Goal: Book appointment/travel/reservation

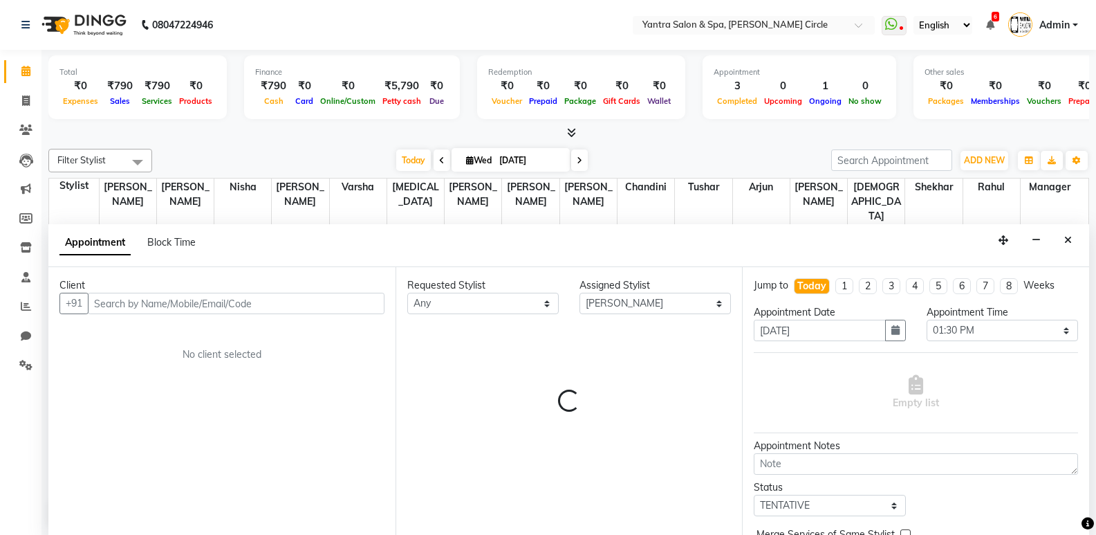
select select "7538"
select select "810"
select select "tentative"
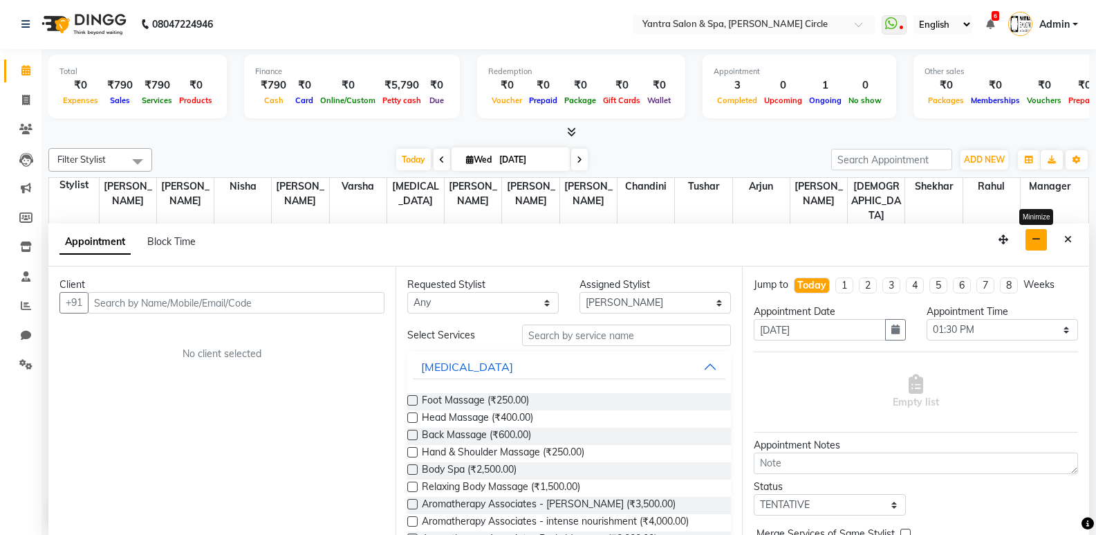
click at [1044, 236] on button "button" at bounding box center [1036, 239] width 21 height 21
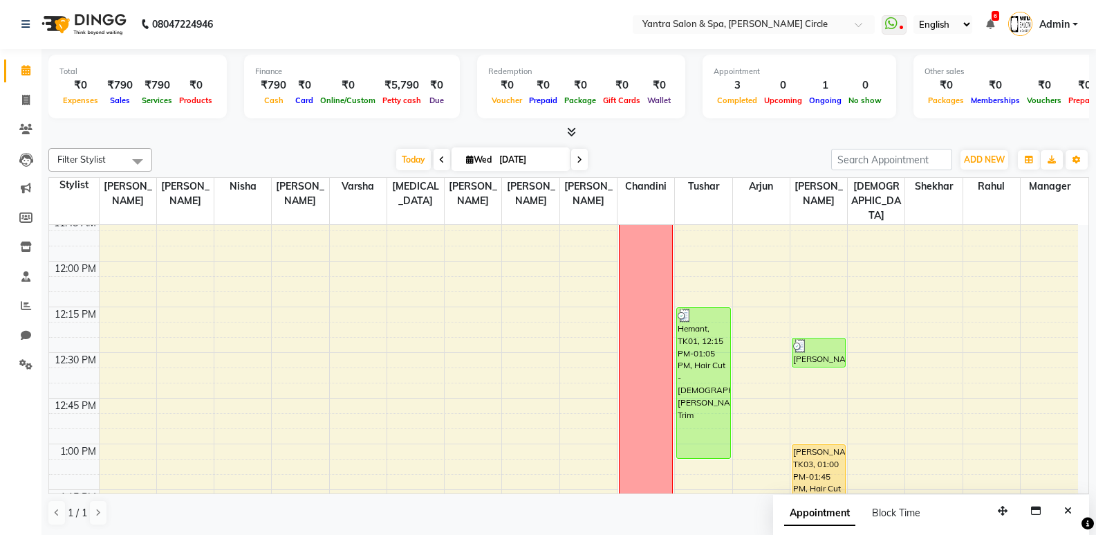
scroll to position [692, 0]
click at [573, 130] on icon at bounding box center [571, 132] width 9 height 10
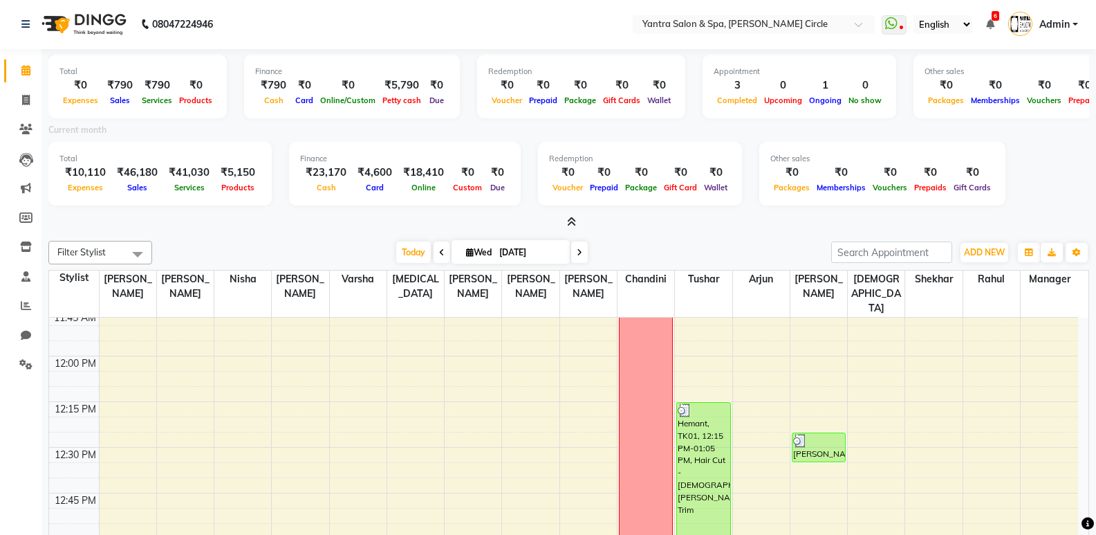
click at [569, 216] on span at bounding box center [569, 222] width 15 height 15
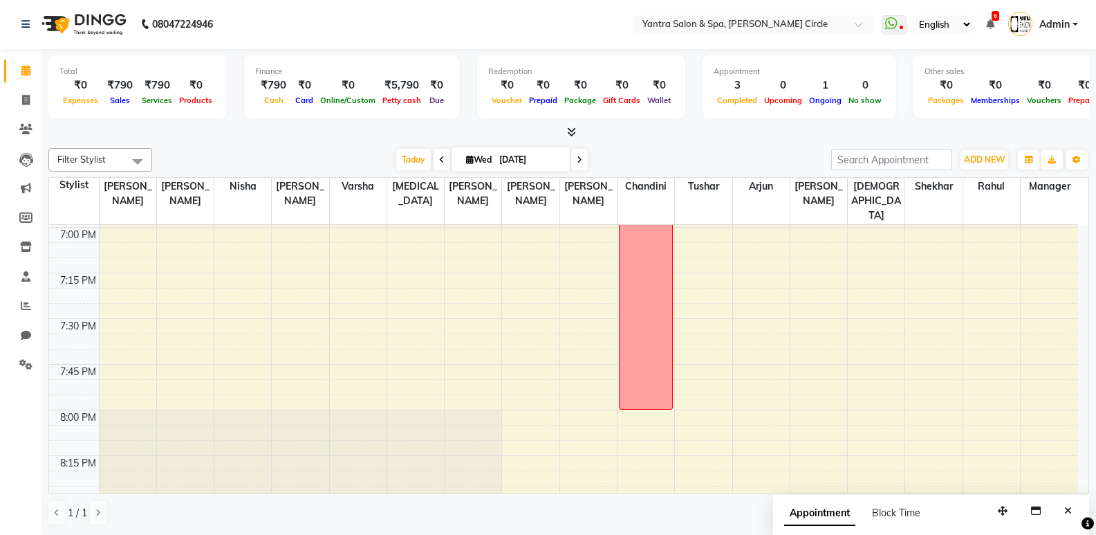
scroll to position [1937, 0]
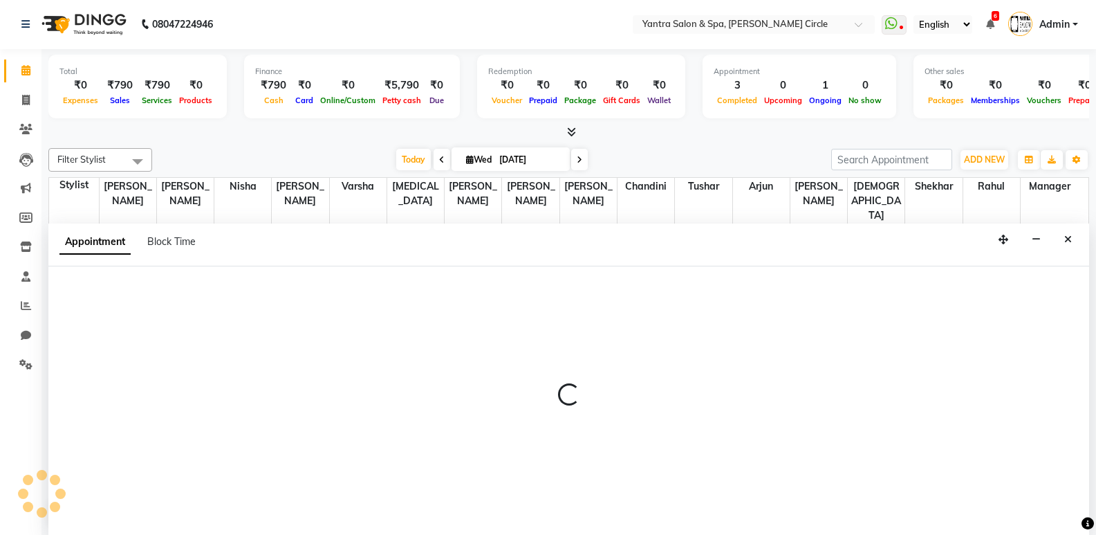
select select "18094"
select select "tentative"
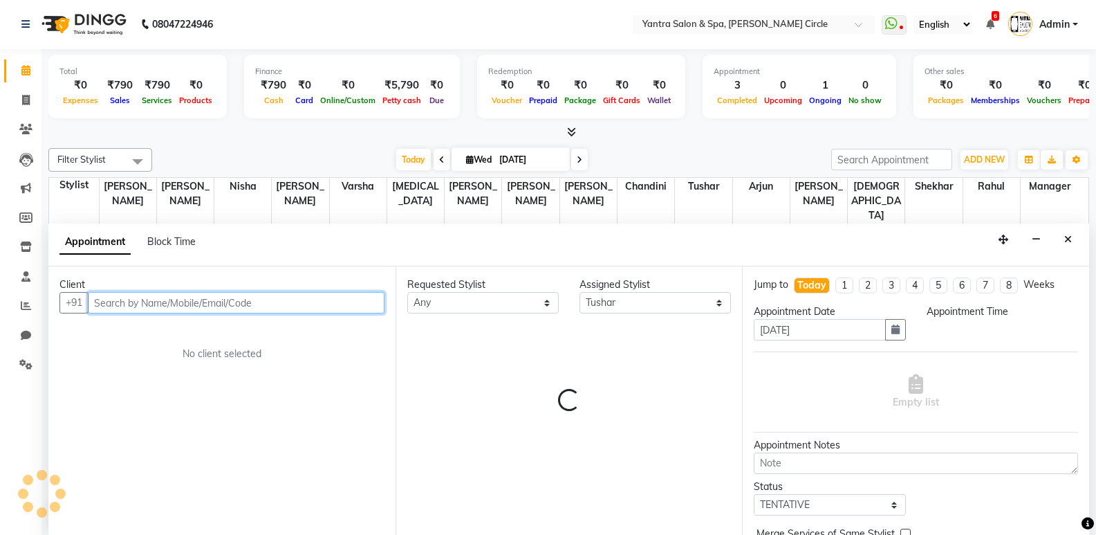
select select "1140"
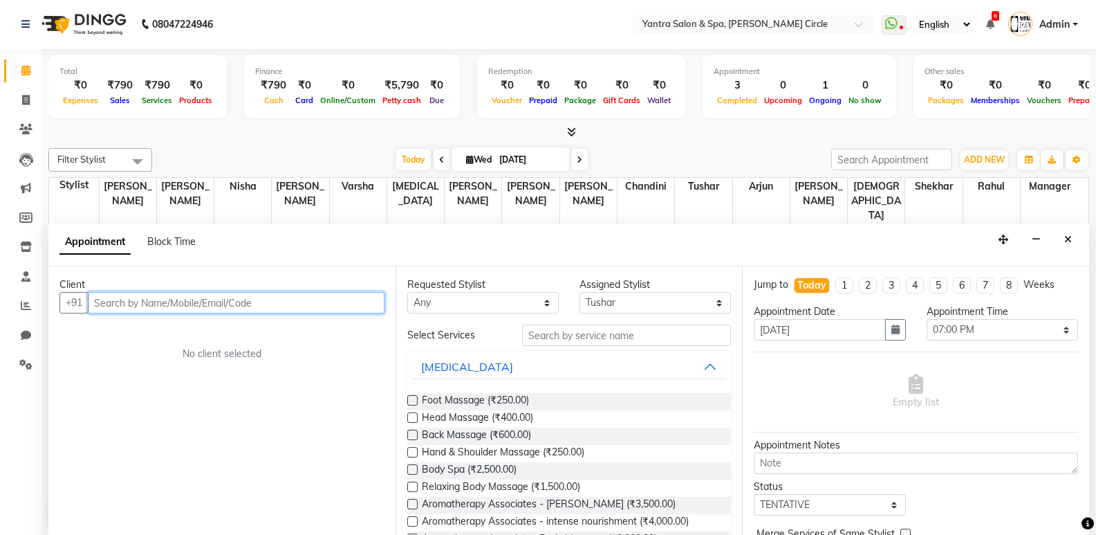
click at [271, 295] on input "text" at bounding box center [236, 302] width 297 height 21
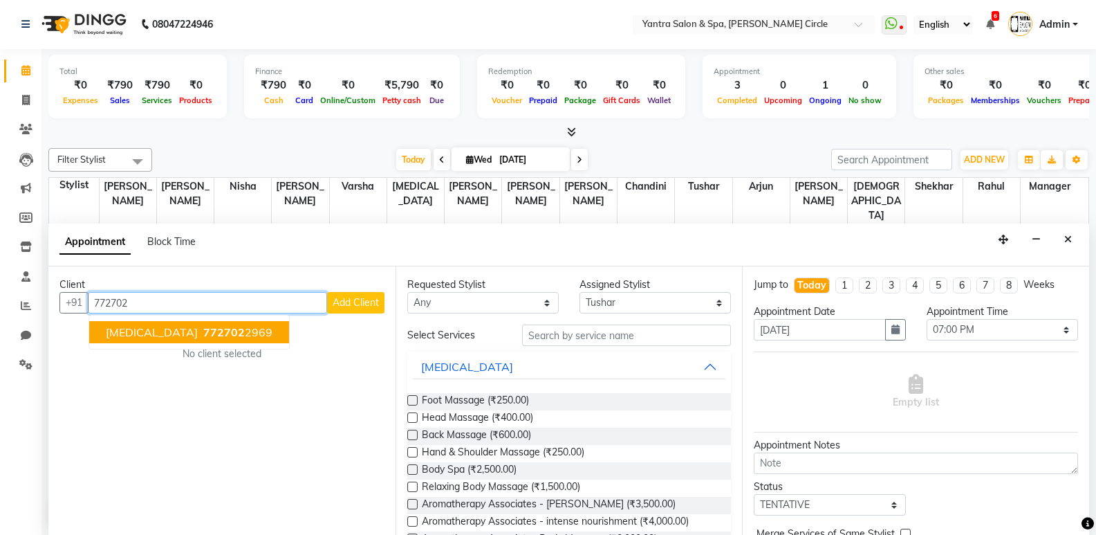
click at [201, 334] on ngb-highlight "772702 2969" at bounding box center [237, 332] width 72 height 14
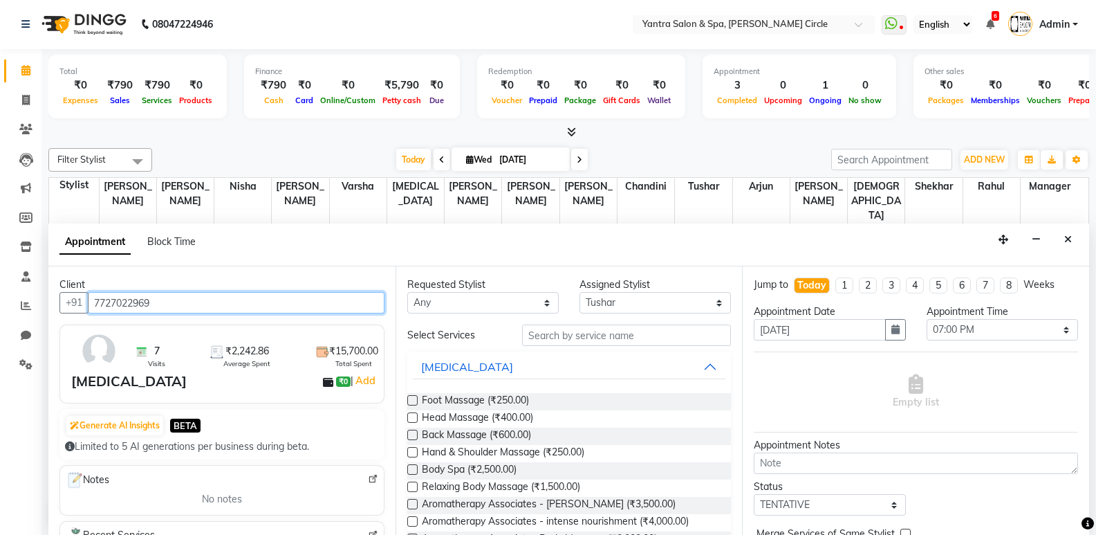
type input "7727022969"
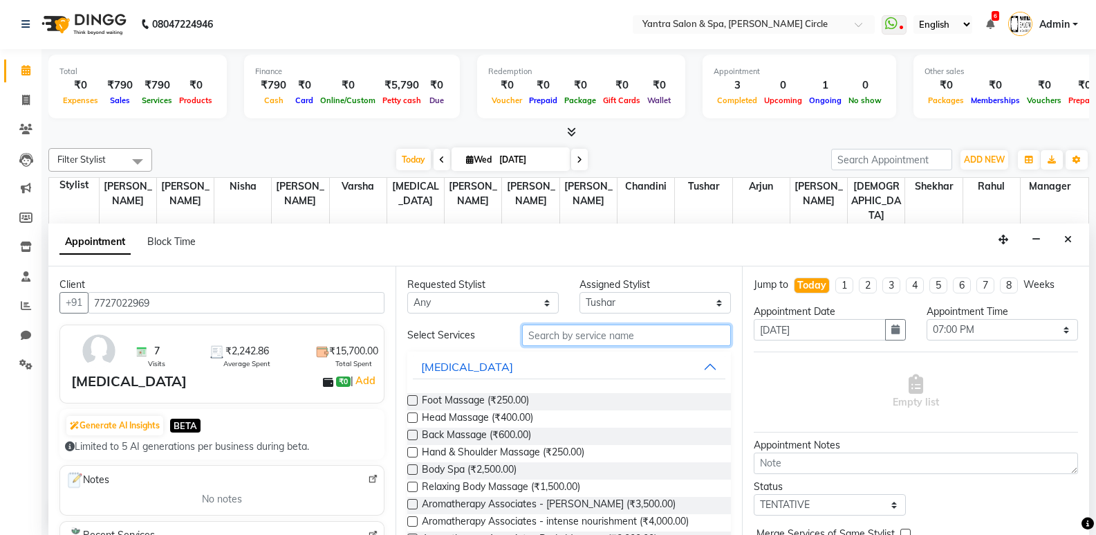
click at [654, 338] on input "text" at bounding box center [626, 334] width 209 height 21
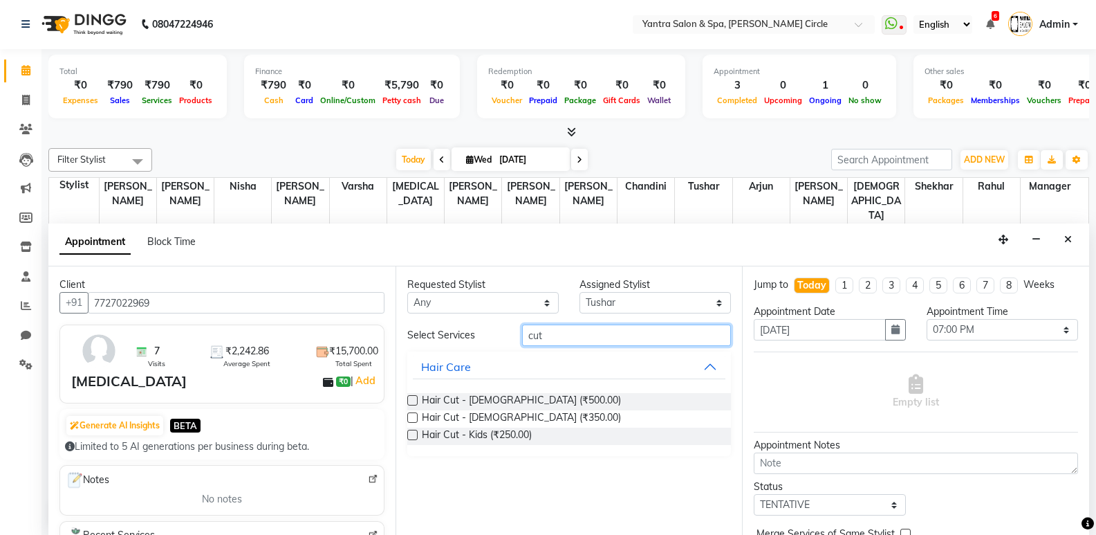
type input "cut"
click at [410, 435] on label at bounding box center [412, 435] width 10 height 10
click at [410, 435] on input "checkbox" at bounding box center [411, 436] width 9 height 9
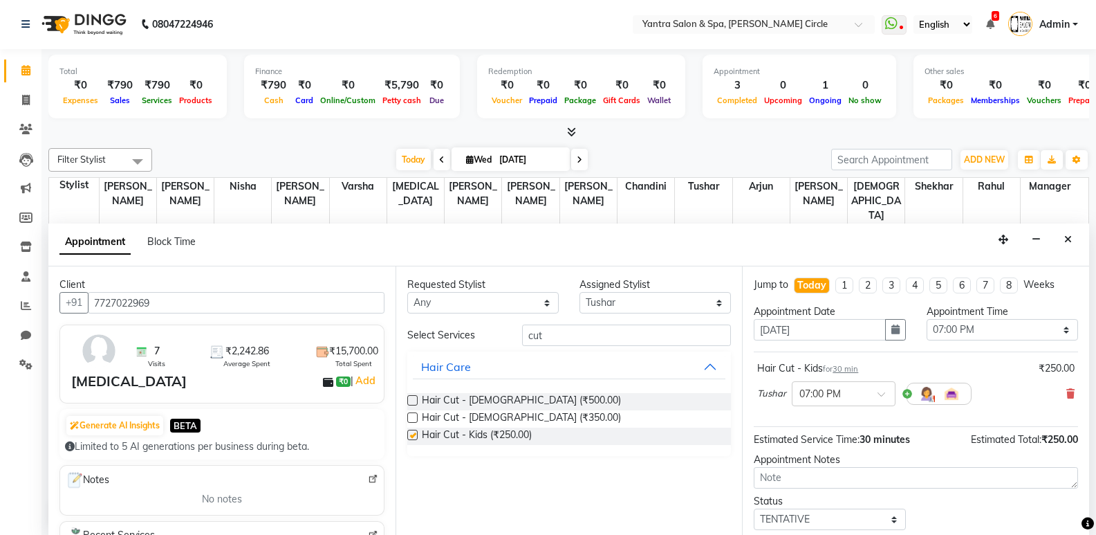
checkbox input "false"
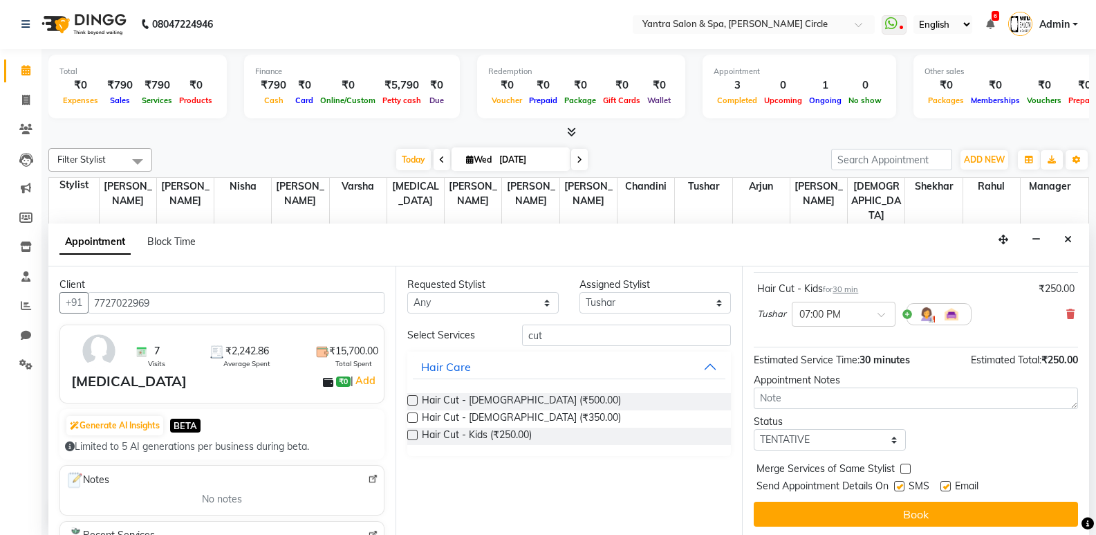
scroll to position [82, 0]
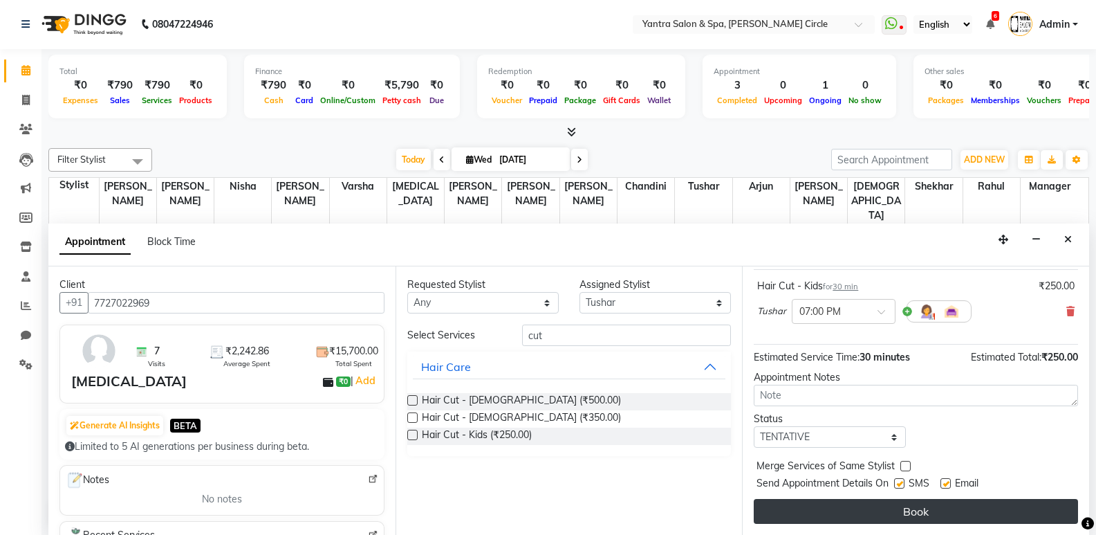
click at [900, 512] on button "Book" at bounding box center [916, 511] width 324 height 25
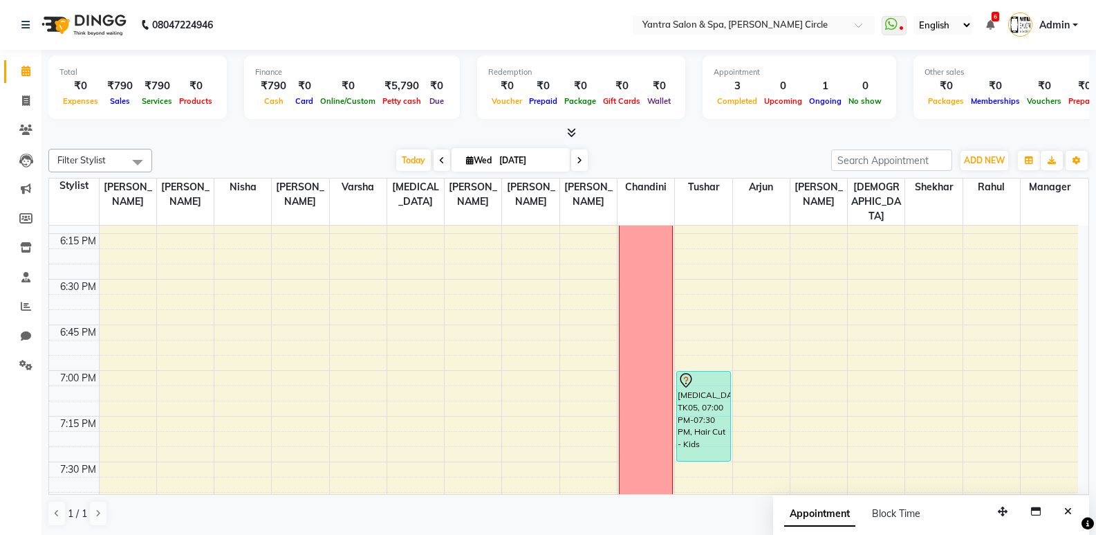
scroll to position [1858, 0]
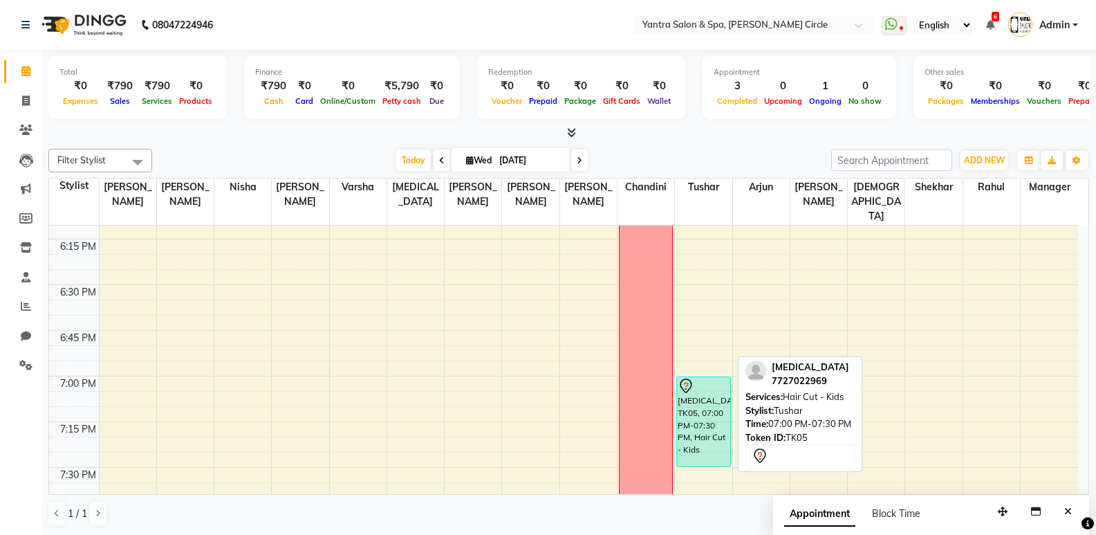
click at [696, 380] on div "[MEDICAL_DATA], TK05, 07:00 PM-07:30 PM, Hair Cut - Kids" at bounding box center [703, 421] width 53 height 89
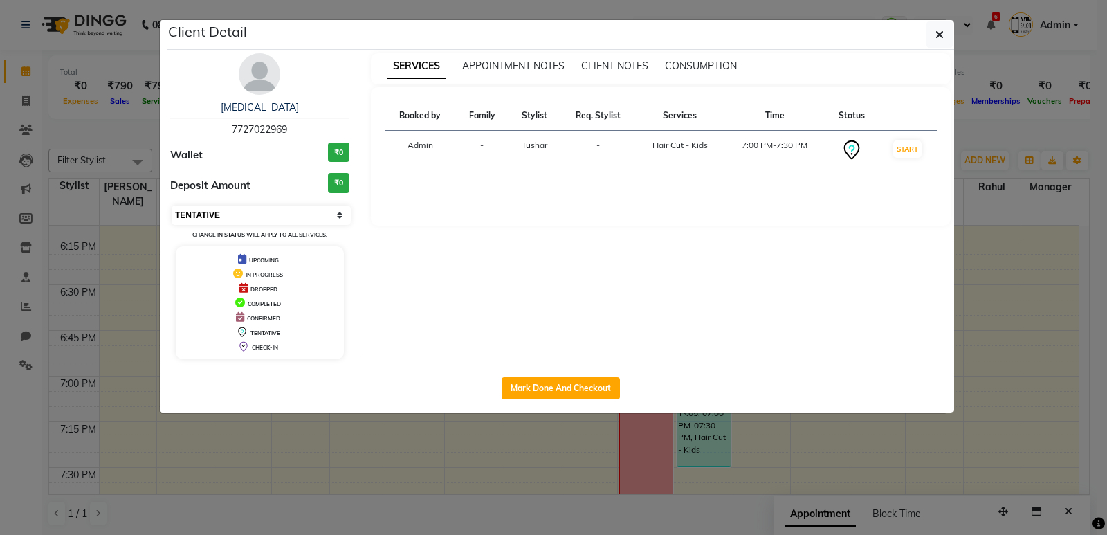
click at [343, 215] on select "Select IN SERVICE CONFIRMED TENTATIVE CHECK IN MARK DONE DROPPED UPCOMING" at bounding box center [261, 214] width 179 height 19
select select "6"
click at [172, 205] on select "Select IN SERVICE CONFIRMED TENTATIVE CHECK IN MARK DONE DROPPED UPCOMING" at bounding box center [261, 214] width 179 height 19
click at [944, 424] on ngb-modal-window "Client Detail [MEDICAL_DATA] 7727022969 Wallet ₹0 Deposit Amount ₹0 Select IN S…" at bounding box center [553, 267] width 1107 height 535
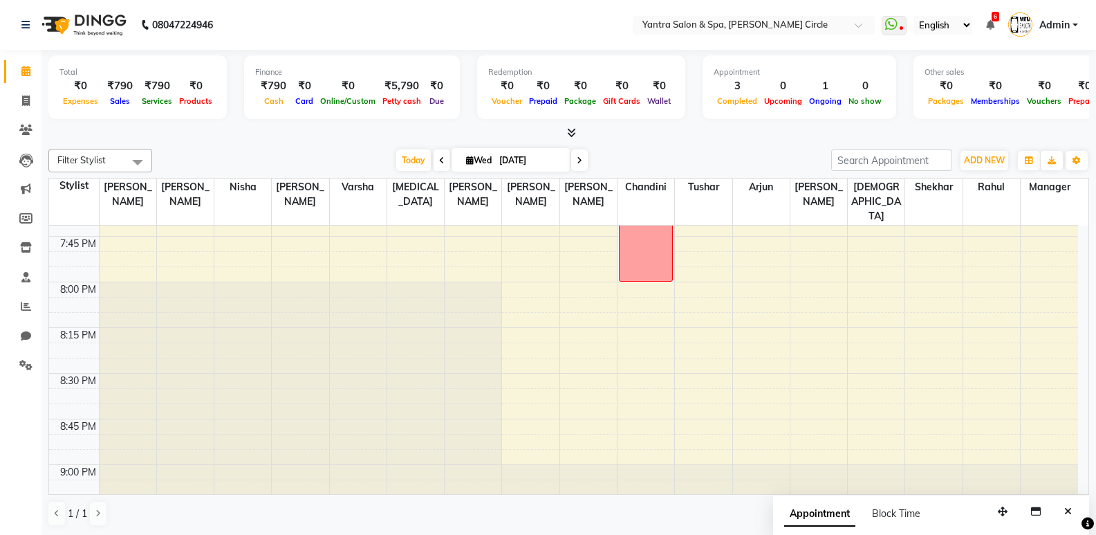
scroll to position [1, 0]
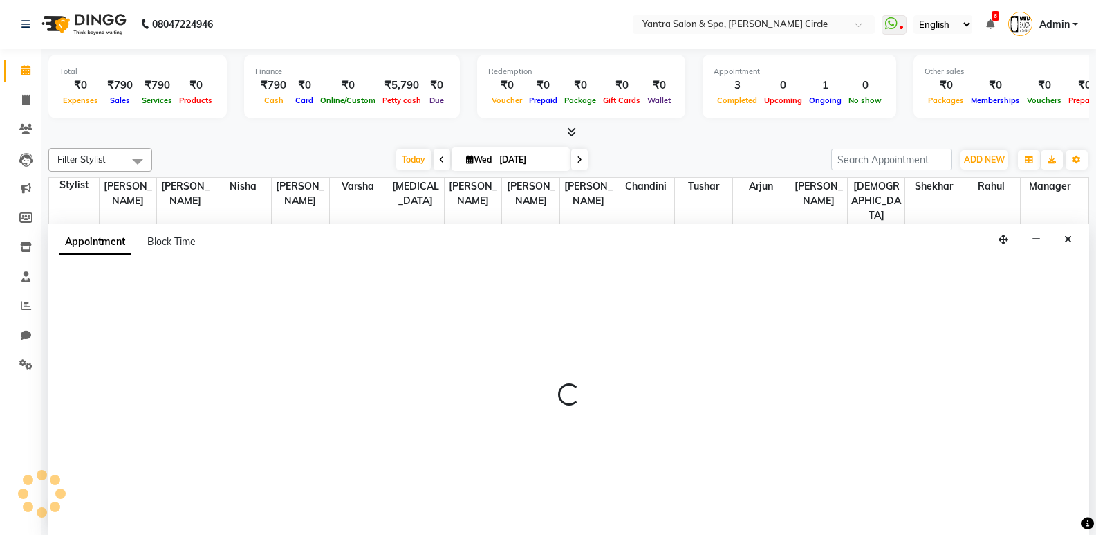
select select "11925"
select select "tentative"
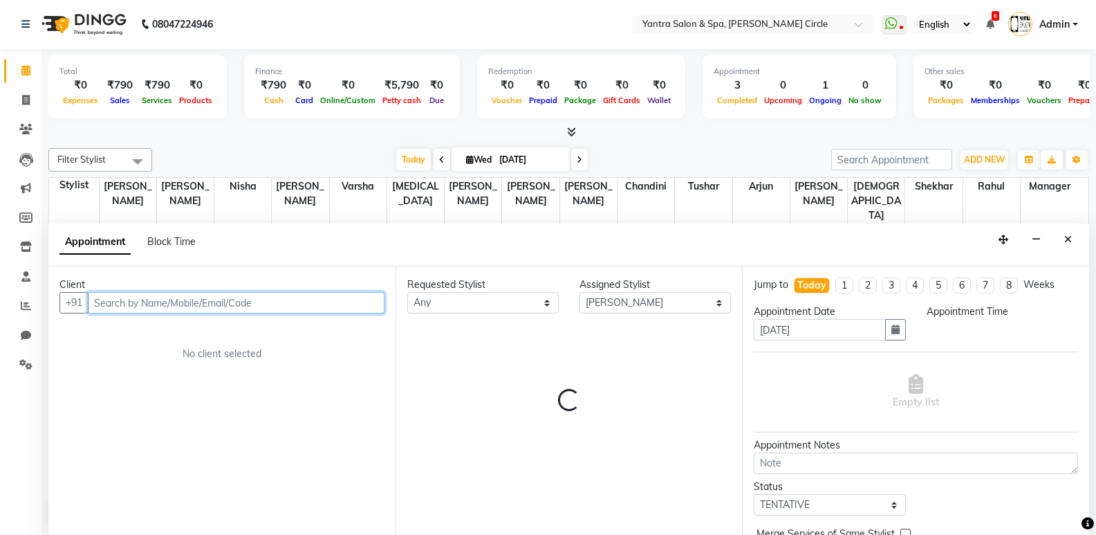
select select "1230"
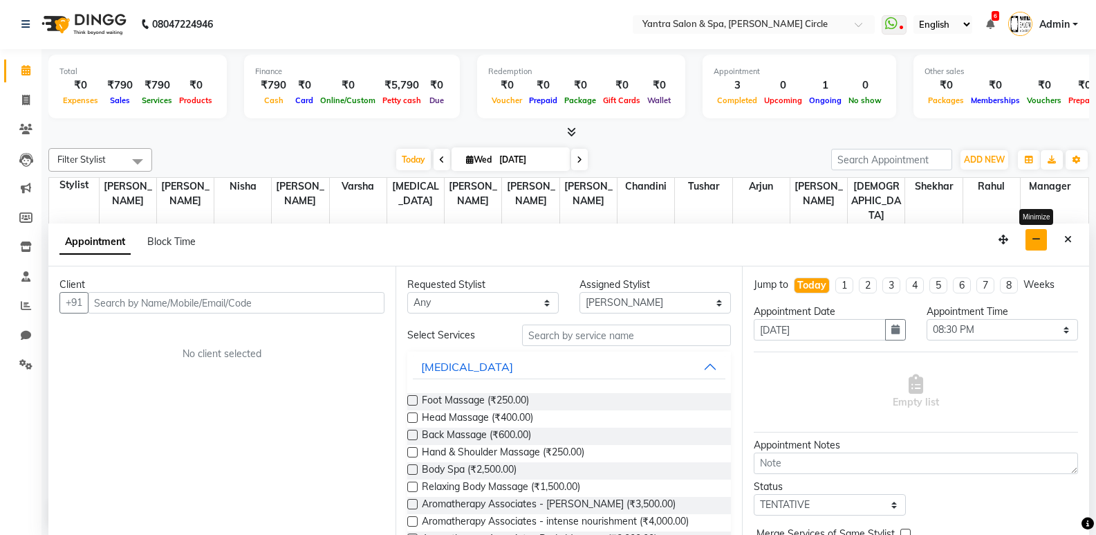
click at [1037, 241] on icon "button" at bounding box center [1036, 239] width 9 height 10
